Goal: Task Accomplishment & Management: Complete application form

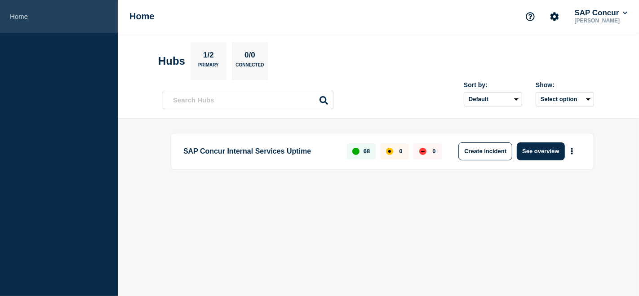
click at [5, 14] on link "Home" at bounding box center [59, 16] width 118 height 33
click at [26, 17] on link "Home" at bounding box center [59, 16] width 118 height 33
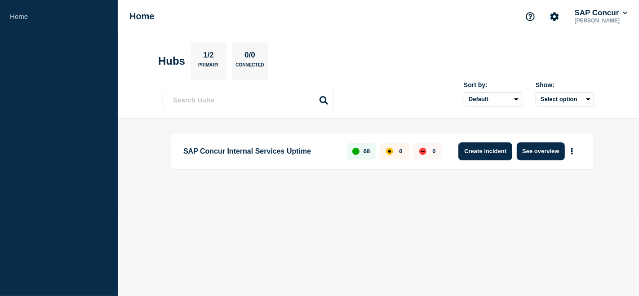
click at [495, 157] on button "Create incident" at bounding box center [486, 152] width 54 height 18
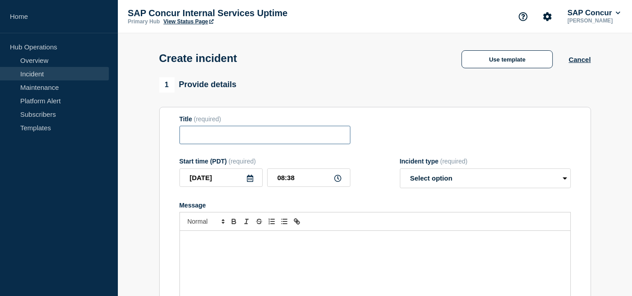
click at [290, 139] on input "Title" at bounding box center [264, 135] width 171 height 18
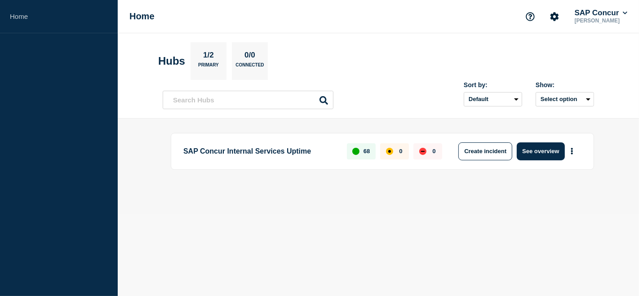
drag, startPoint x: 632, startPoint y: 0, endPoint x: 383, endPoint y: 68, distance: 257.7
click at [383, 68] on section "Hubs 1/2 Primary 0/0 Connected" at bounding box center [378, 61] width 441 height 38
click at [579, 154] on div "Create incident See overview" at bounding box center [516, 152] width 129 height 18
click at [574, 151] on icon "More actions" at bounding box center [572, 151] width 3 height 7
click at [579, 187] on link "View Status Page" at bounding box center [572, 190] width 66 height 8
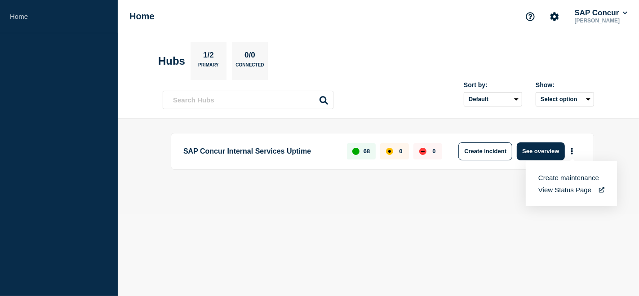
click at [374, 56] on section "Hubs 1/2 Primary 0/0 Connected" at bounding box center [378, 61] width 441 height 38
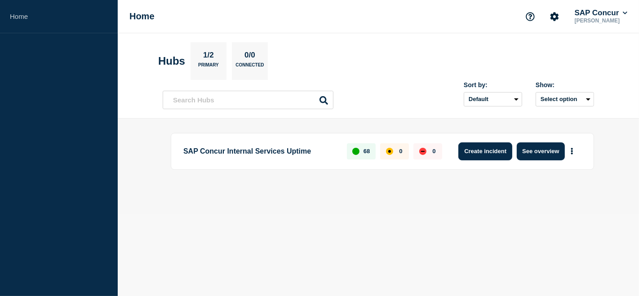
click at [485, 148] on button "Create incident" at bounding box center [486, 152] width 54 height 18
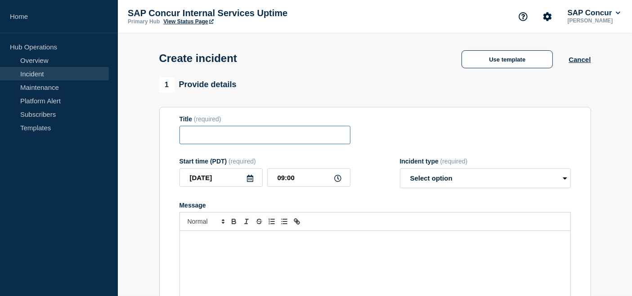
click at [268, 139] on input "Title" at bounding box center [264, 135] width 171 height 18
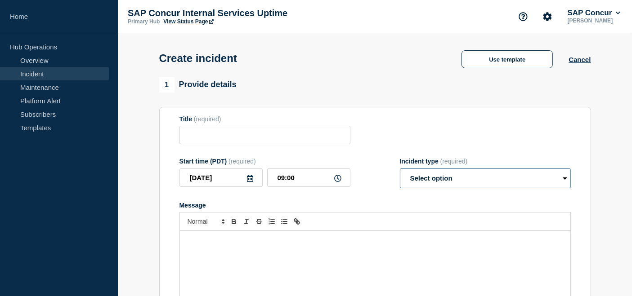
click at [484, 176] on select "Select option Investigating Identified Monitoring" at bounding box center [485, 179] width 171 height 20
select select "identified"
click at [400, 171] on select "Select option Investigating Identified Monitoring" at bounding box center [485, 179] width 171 height 20
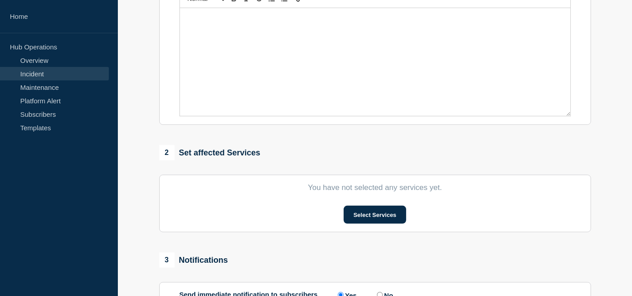
scroll to position [225, 0]
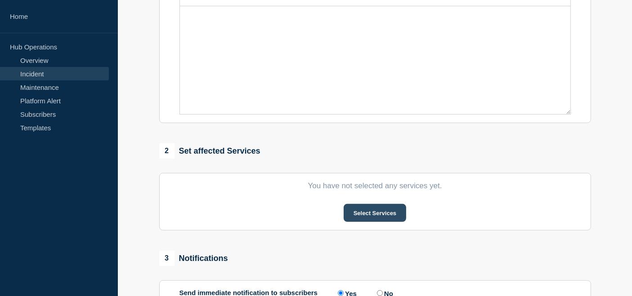
click at [360, 212] on button "Select Services" at bounding box center [374, 213] width 62 height 18
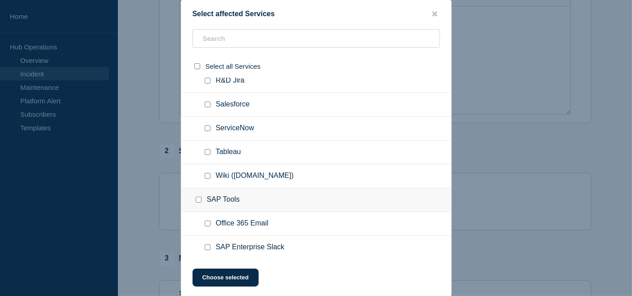
scroll to position [397, 0]
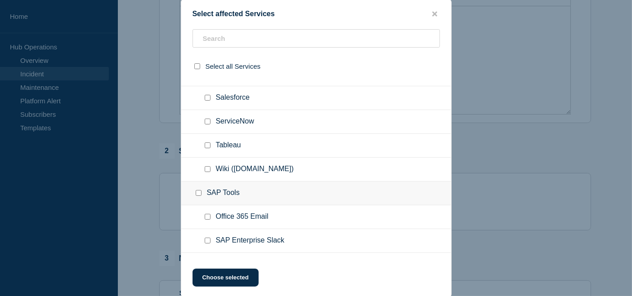
click at [212, 98] on div at bounding box center [209, 98] width 13 height 9
click at [207, 99] on input "Salesforce checkbox" at bounding box center [208, 98] width 6 height 6
checkbox input "true"
click at [219, 276] on button "Choose selected" at bounding box center [225, 278] width 66 height 18
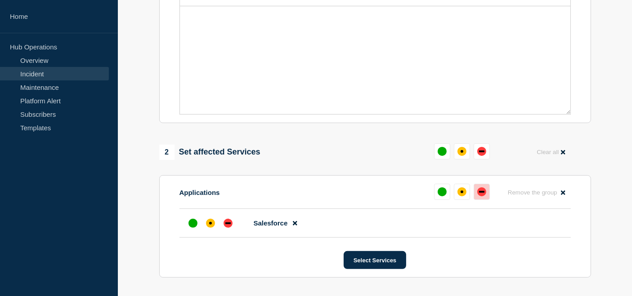
click at [479, 198] on button at bounding box center [481, 192] width 16 height 16
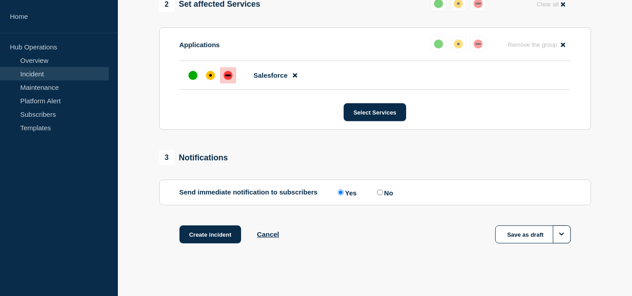
scroll to position [381, 0]
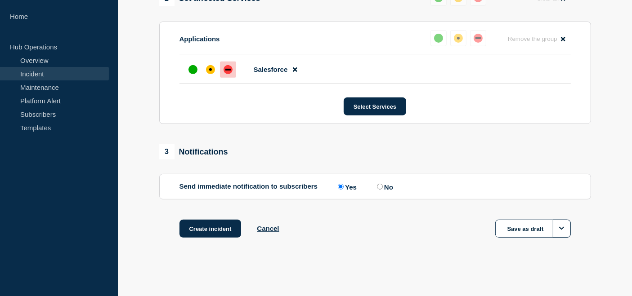
click at [279, 229] on div "Create incident Cancel Save as draft" at bounding box center [375, 240] width 432 height 40
click at [276, 232] on button "Cancel" at bounding box center [268, 229] width 22 height 8
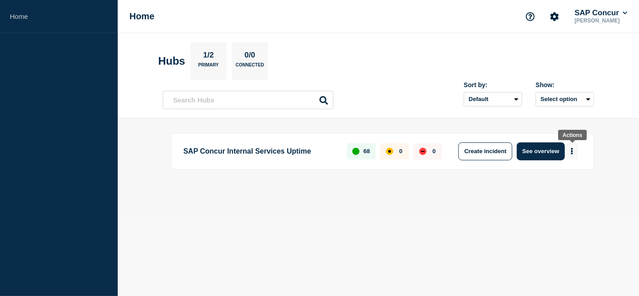
click at [574, 155] on button "More actions" at bounding box center [572, 151] width 12 height 17
click at [550, 192] on link "View Status Page" at bounding box center [572, 190] width 66 height 8
click at [319, 205] on main "SAP Concur Internal Services Uptime 68 0 0 Create incident See overview" at bounding box center [378, 167] width 521 height 96
click at [550, 150] on button "See overview" at bounding box center [541, 152] width 48 height 18
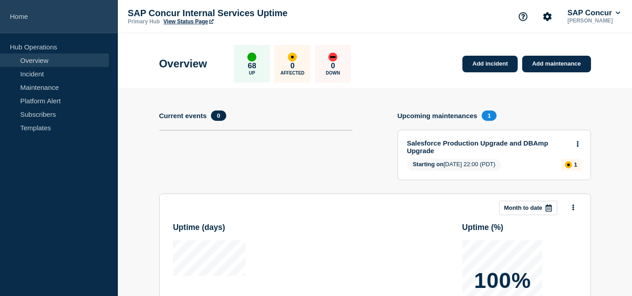
click at [14, 22] on link "Home" at bounding box center [59, 16] width 118 height 33
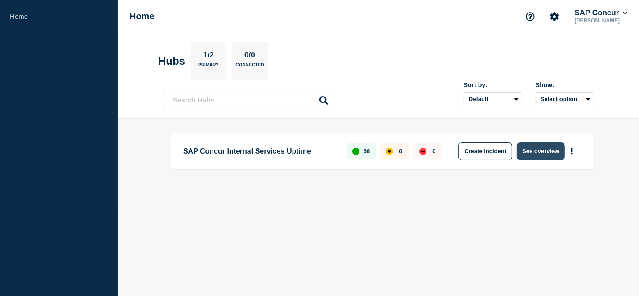
click at [555, 149] on button "See overview" at bounding box center [541, 152] width 48 height 18
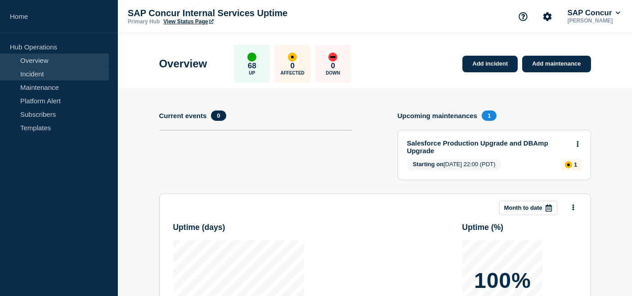
click at [40, 68] on link "Incident" at bounding box center [54, 73] width 109 height 13
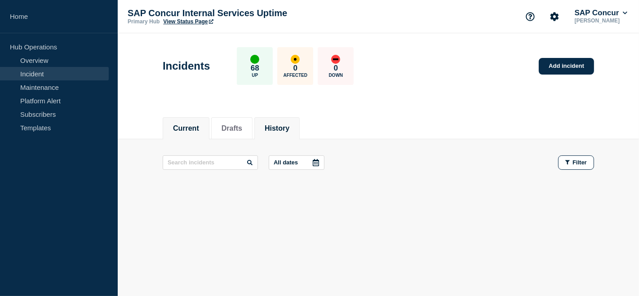
click at [287, 129] on button "History" at bounding box center [277, 129] width 25 height 8
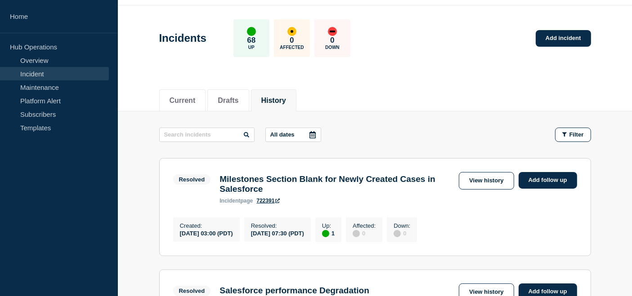
scroll to position [24, 0]
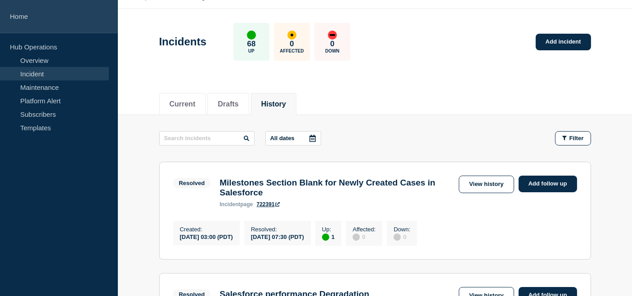
click at [14, 18] on link "Home" at bounding box center [59, 16] width 118 height 33
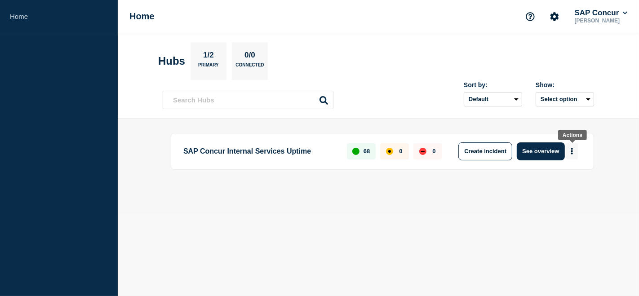
click at [574, 153] on button "More actions" at bounding box center [572, 151] width 12 height 17
click at [573, 177] on button "Create maintenance" at bounding box center [569, 178] width 61 height 8
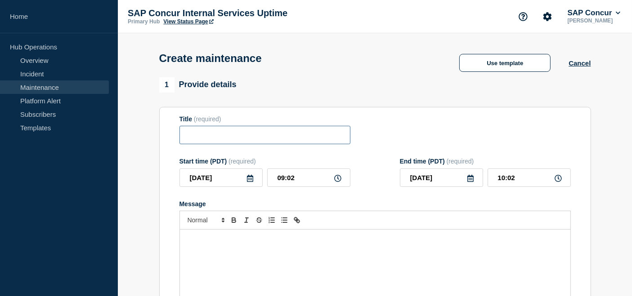
click at [258, 139] on input "Title" at bounding box center [264, 135] width 171 height 18
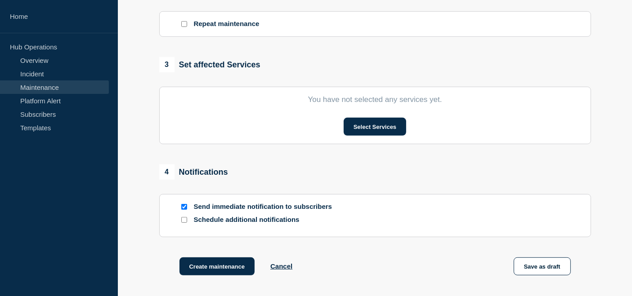
scroll to position [403, 0]
click at [394, 129] on button "Select Services" at bounding box center [374, 126] width 62 height 18
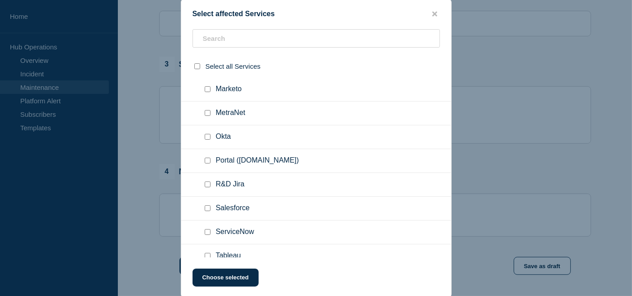
scroll to position [310, 0]
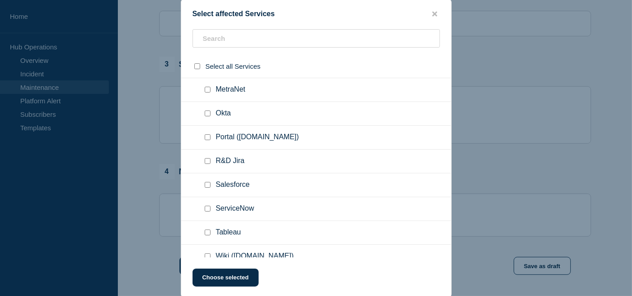
click at [205, 187] on input "Salesforce checkbox" at bounding box center [208, 185] width 6 height 6
checkbox input "true"
click at [237, 283] on button "Choose selected" at bounding box center [225, 278] width 66 height 18
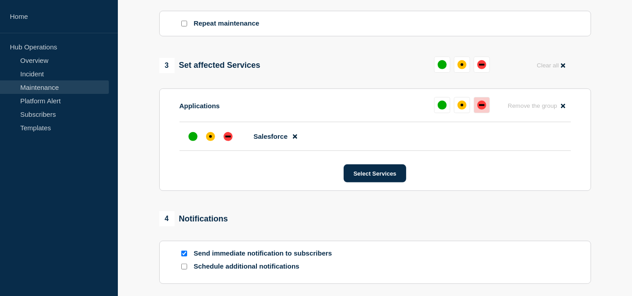
click at [484, 112] on button at bounding box center [481, 105] width 16 height 16
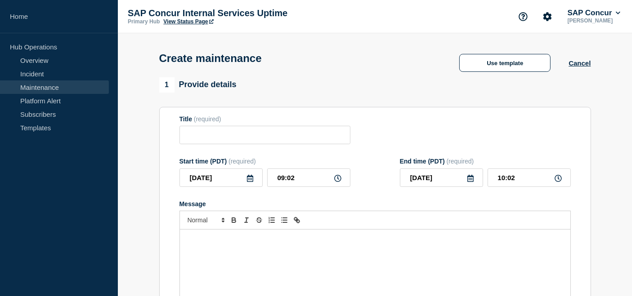
scroll to position [30, 0]
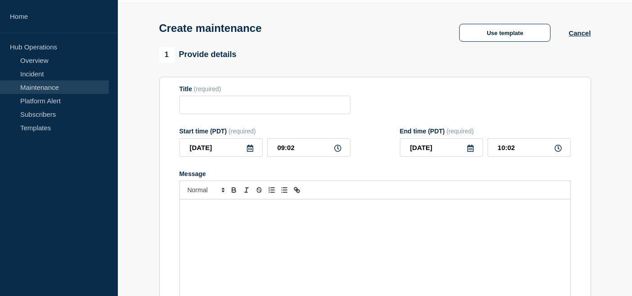
click at [222, 135] on div "Start time (PDT) (required)" at bounding box center [264, 131] width 171 height 7
click at [254, 129] on form "Title (required) Start time (PDT) (required) [DATE] 09:02 End time (PDT) (requi…" at bounding box center [374, 205] width 391 height 241
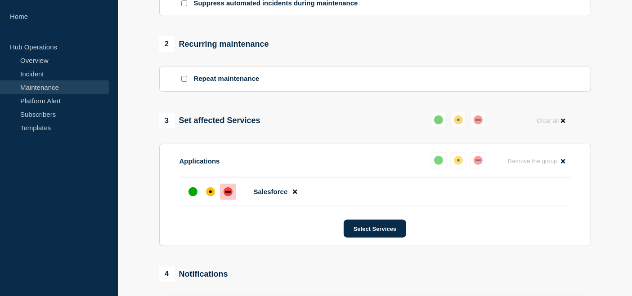
scroll to position [349, 0]
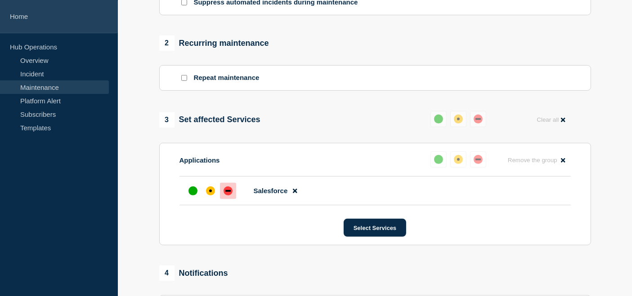
click at [15, 16] on link "Home" at bounding box center [59, 16] width 118 height 33
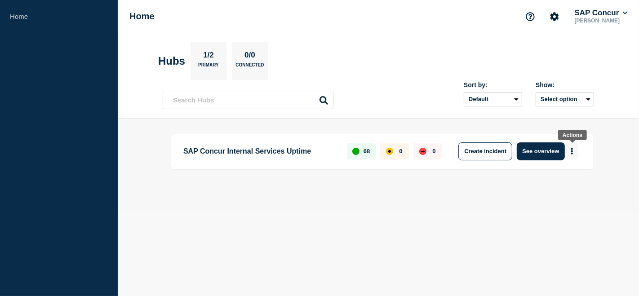
click at [573, 150] on icon "More actions" at bounding box center [572, 151] width 2 height 7
click at [556, 178] on button "Create maintenance" at bounding box center [569, 178] width 61 height 8
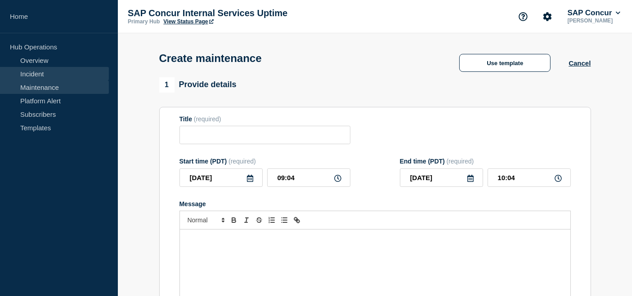
click at [33, 70] on link "Incident" at bounding box center [54, 73] width 109 height 13
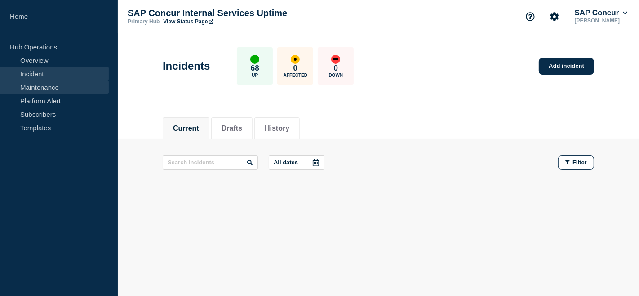
click at [33, 86] on link "Maintenance" at bounding box center [54, 86] width 109 height 13
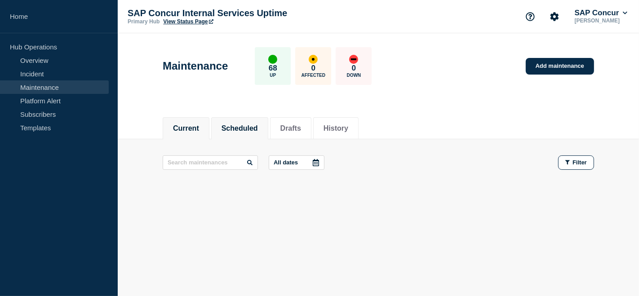
click at [249, 129] on button "Scheduled" at bounding box center [240, 129] width 36 height 8
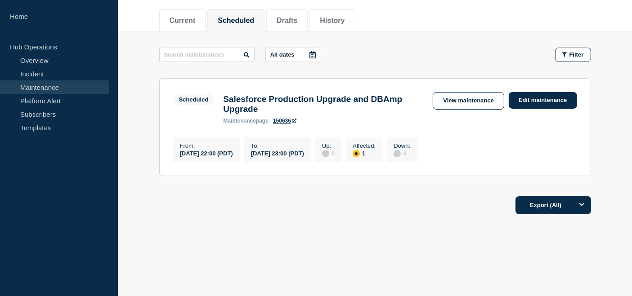
scroll to position [111, 0]
click at [330, 228] on footer "Export (All)" at bounding box center [375, 209] width 514 height 39
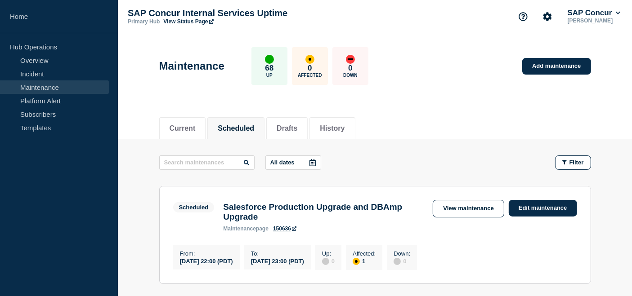
click at [178, 22] on link "View Status Page" at bounding box center [188, 21] width 50 height 6
click at [457, 135] on div "Current Scheduled Drafts History" at bounding box center [375, 123] width 432 height 31
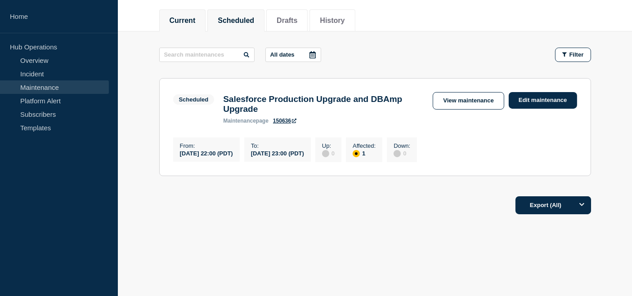
click at [173, 9] on li "Current" at bounding box center [182, 20] width 47 height 22
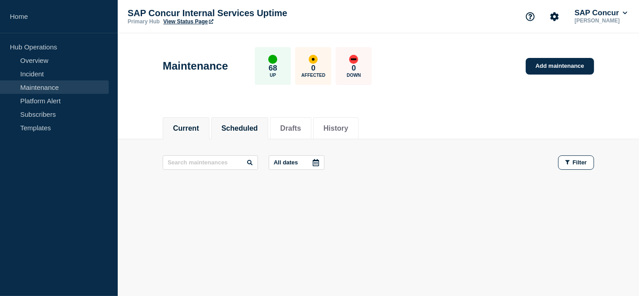
click at [255, 125] on button "Scheduled" at bounding box center [240, 129] width 36 height 8
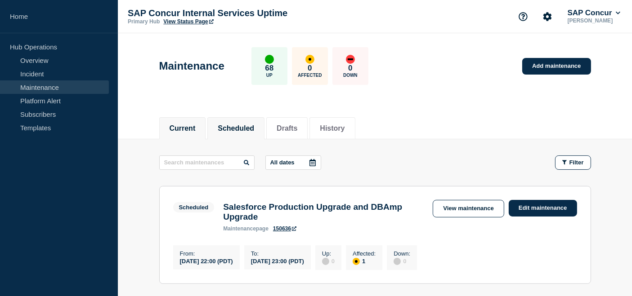
click at [187, 125] on button "Current" at bounding box center [182, 129] width 26 height 8
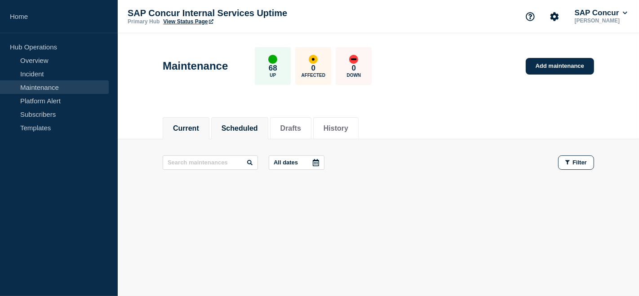
click at [258, 125] on button "Scheduled" at bounding box center [240, 129] width 36 height 8
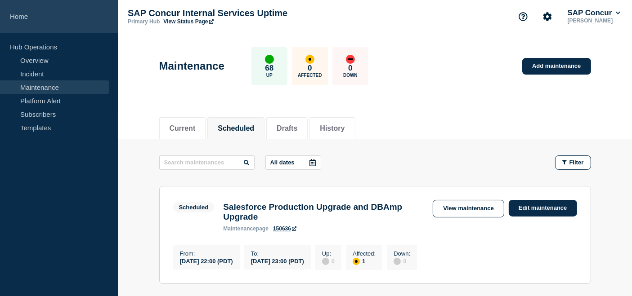
click at [18, 16] on link "Home" at bounding box center [59, 16] width 118 height 33
